Goal: Transaction & Acquisition: Obtain resource

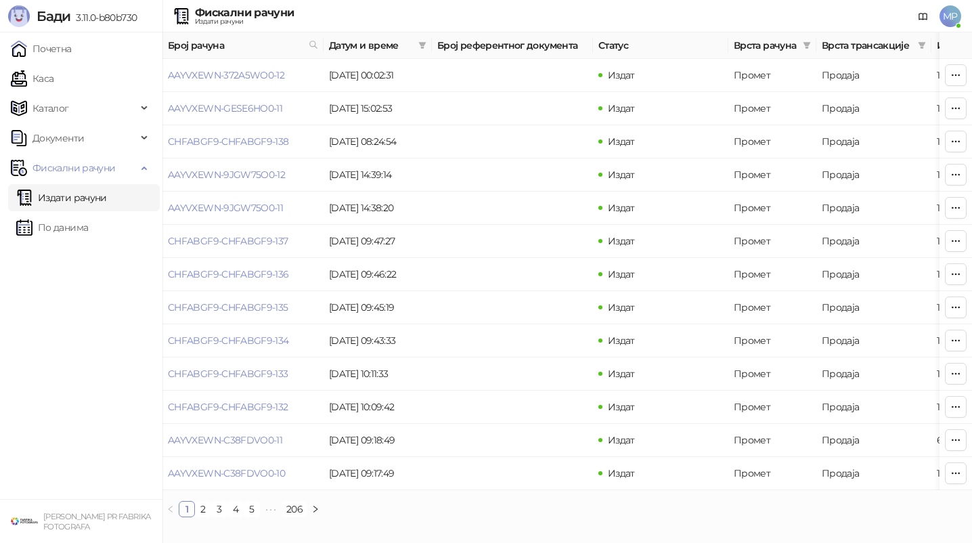
click at [105, 199] on link "Издати рачуни" at bounding box center [61, 197] width 91 height 27
click at [88, 225] on link "По данима" at bounding box center [52, 227] width 72 height 27
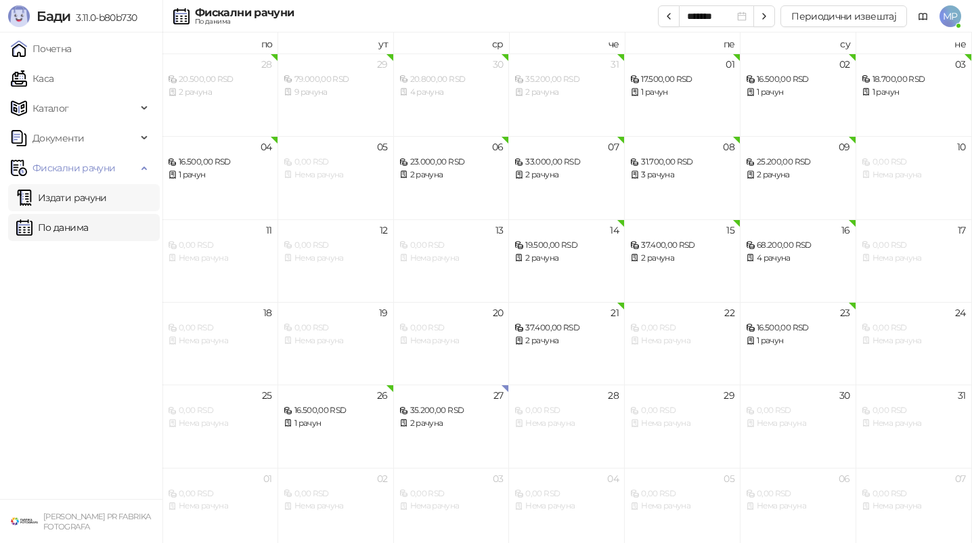
click at [83, 196] on link "Издати рачуни" at bounding box center [61, 197] width 91 height 27
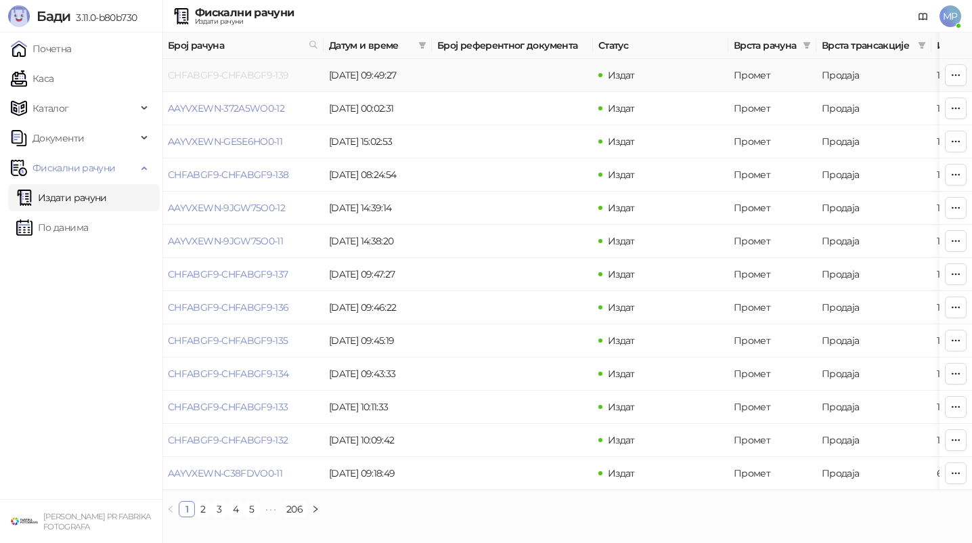
click at [225, 70] on link "CHFABGF9-CHFABGF9-139" at bounding box center [228, 75] width 121 height 12
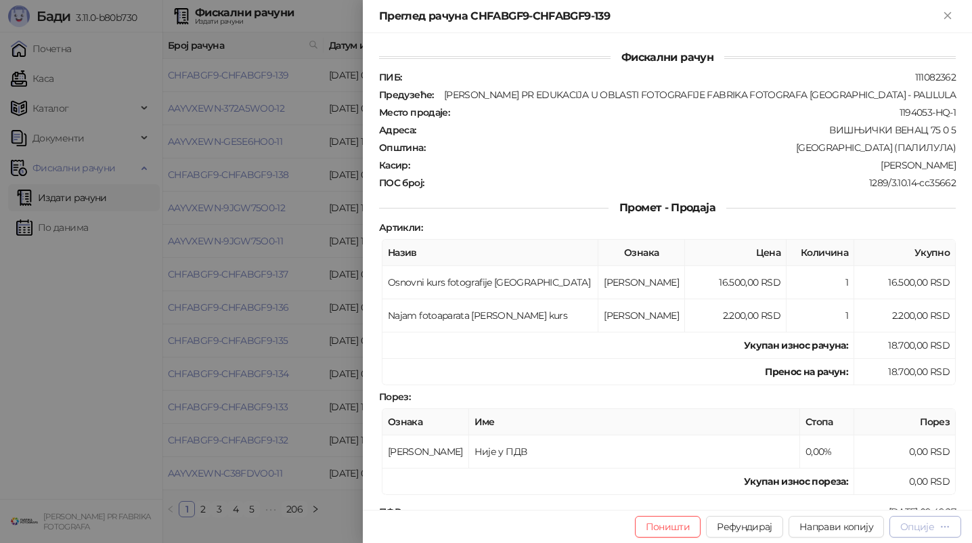
click at [922, 520] on div "Опције" at bounding box center [917, 526] width 34 height 12
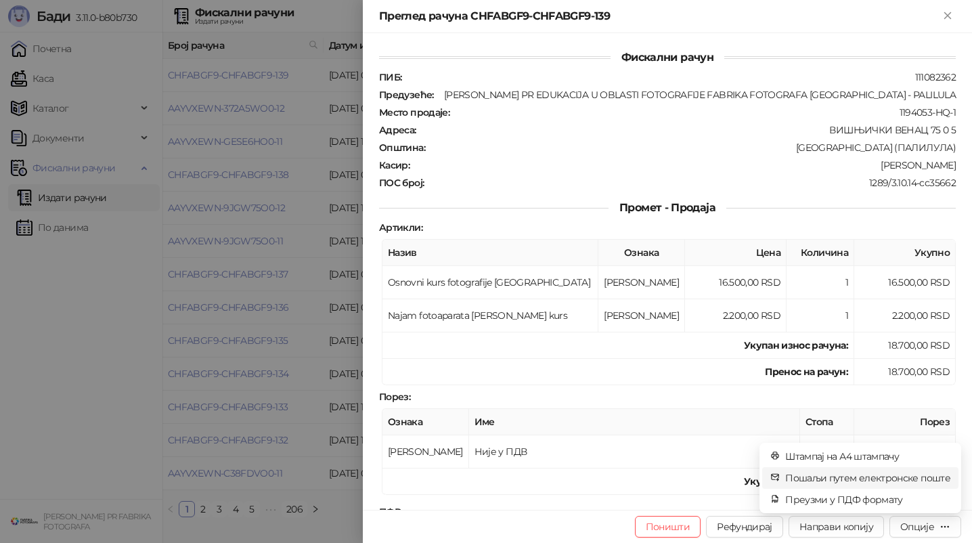
click at [876, 478] on span "Пошаљи путем електронске поште" at bounding box center [867, 477] width 165 height 15
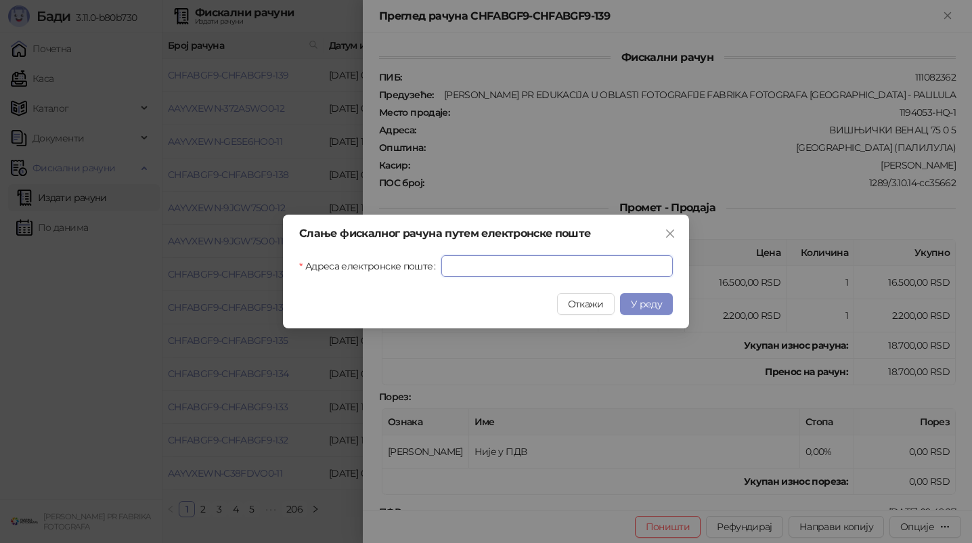
click at [646, 276] on input "Адреса електронске поште" at bounding box center [556, 266] width 231 height 22
paste input "**********"
type input "**********"
click at [647, 295] on button "У реду" at bounding box center [646, 304] width 53 height 22
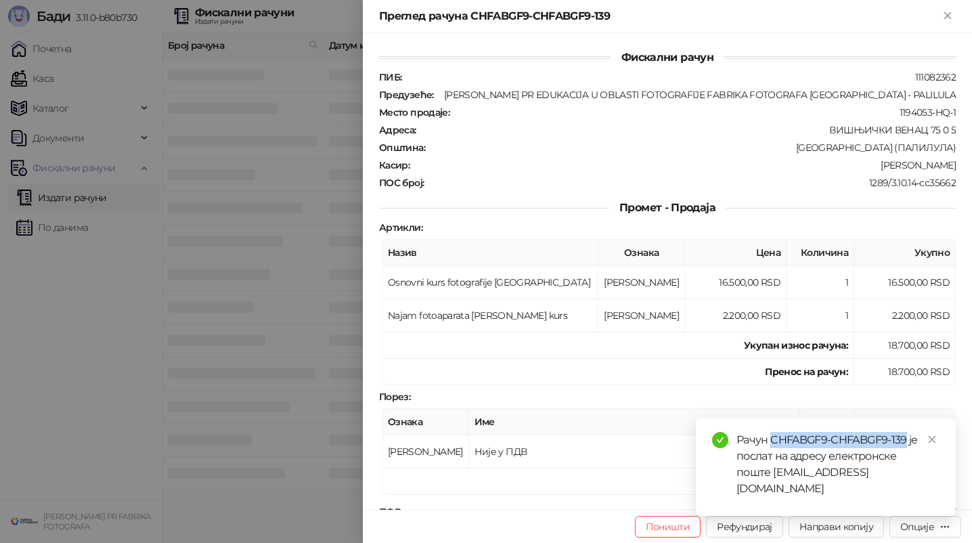
drag, startPoint x: 771, startPoint y: 457, endPoint x: 906, endPoint y: 453, distance: 134.7
click at [906, 453] on div "Рачун CHFABGF9-CHFABGF9-139 је послат на адресу електронске поште [EMAIL_ADDRES…" at bounding box center [837, 464] width 203 height 65
copy div "CHFABGF9-CHFABGF9-139"
